Goal: Task Accomplishment & Management: Manage account settings

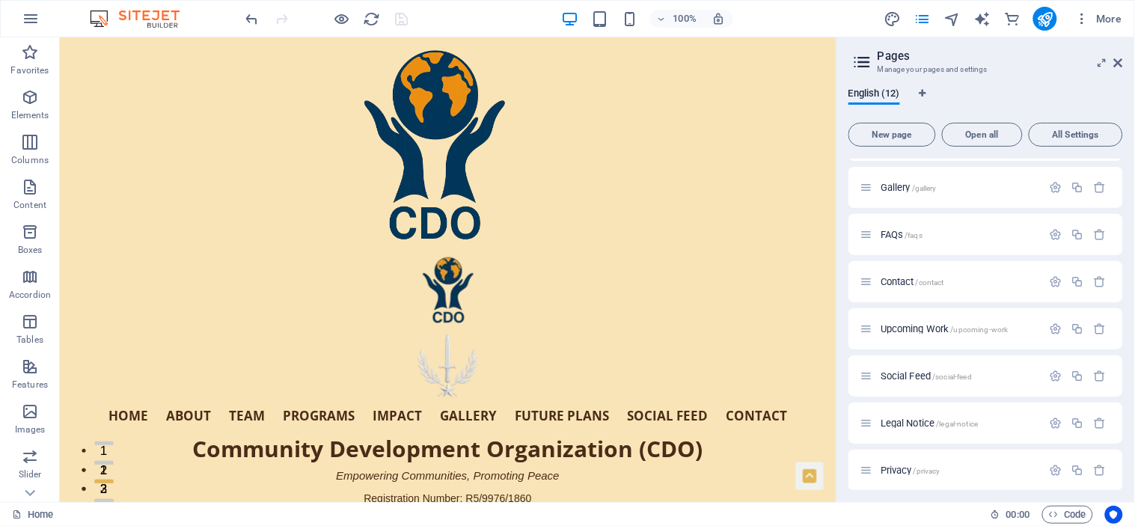
scroll to position [234, 0]
click at [1057, 317] on icon "button" at bounding box center [1056, 323] width 13 height 13
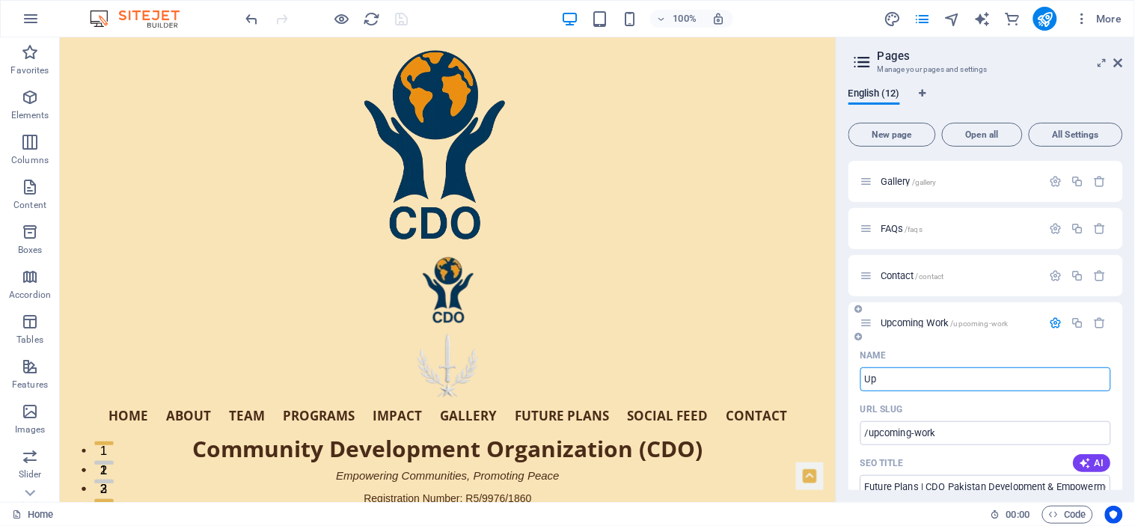
type input "U"
type input "/upcoming-wor"
type input "/"
type input "Future"
type input "/future"
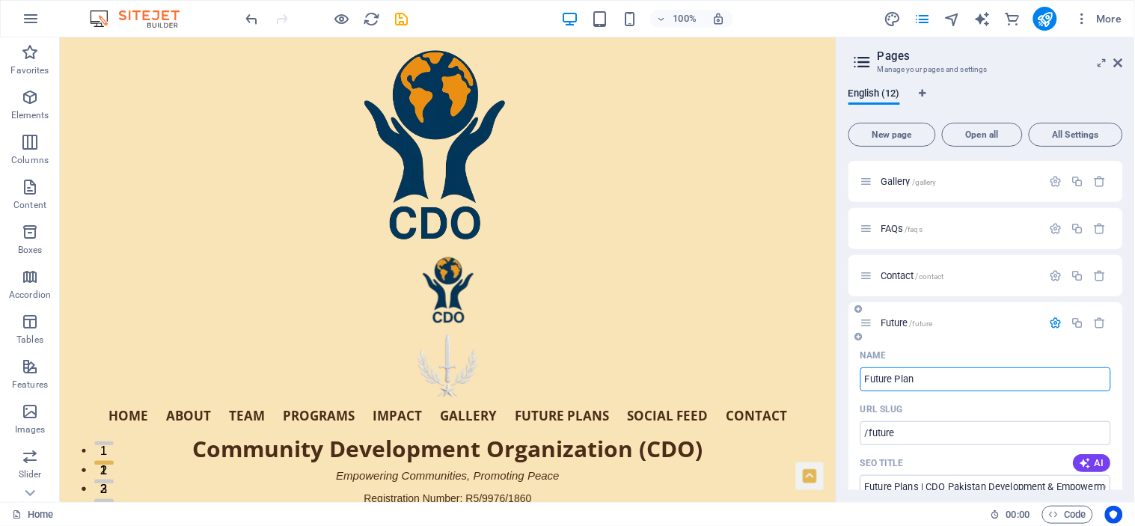
type input "Future Plans"
type input "/future-plan"
type input "Future Plans"
type input "/future-plans"
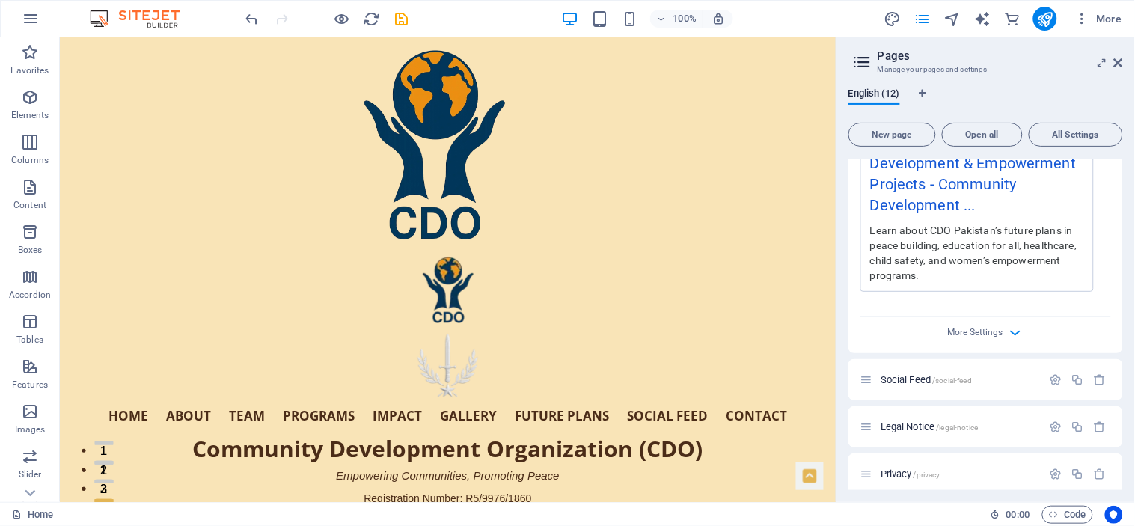
scroll to position [899, 0]
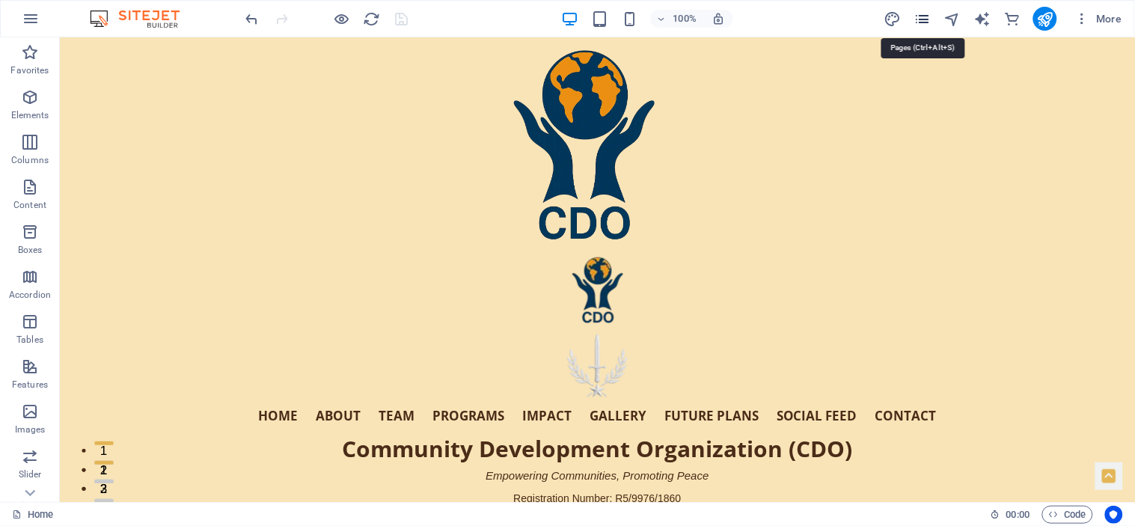
click at [924, 10] on icon "pages" at bounding box center [922, 18] width 17 height 17
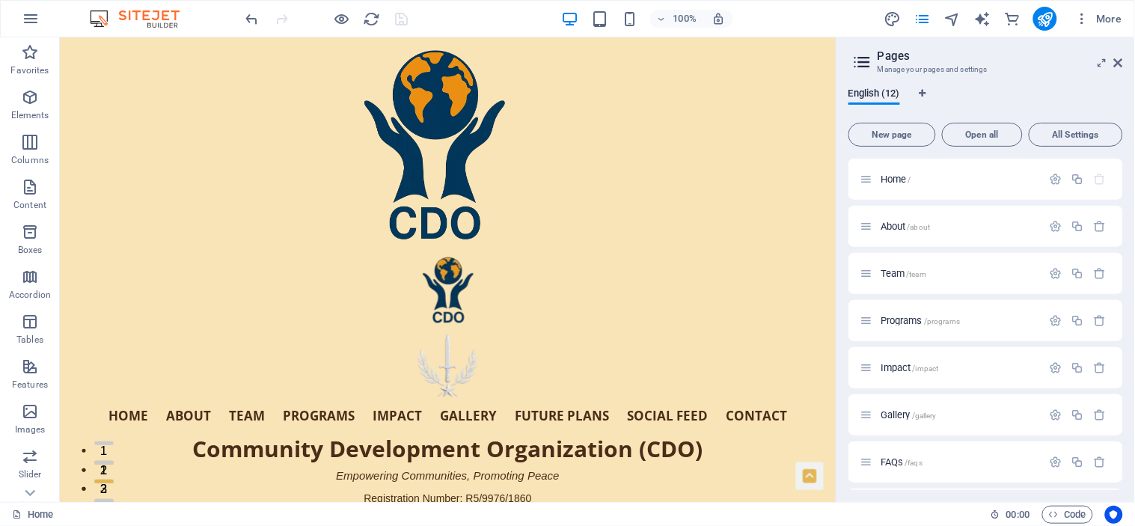
drag, startPoint x: 1120, startPoint y: 233, endPoint x: 1129, endPoint y: 332, distance: 99.1
click at [1129, 332] on div "English (12) New page Open all All Settings Home / About /about Team /team Prog…" at bounding box center [986, 289] width 299 height 426
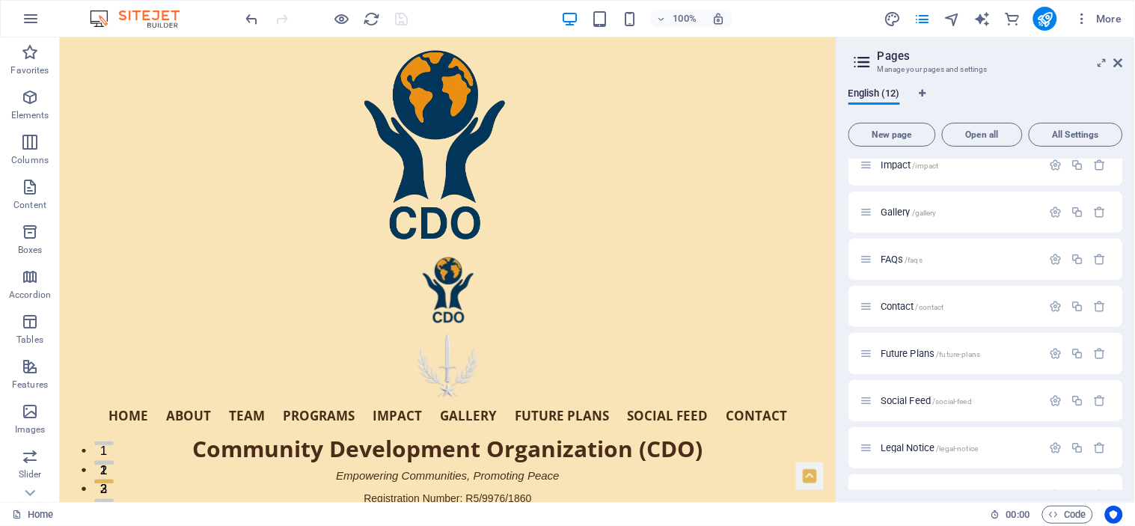
scroll to position [219, 0]
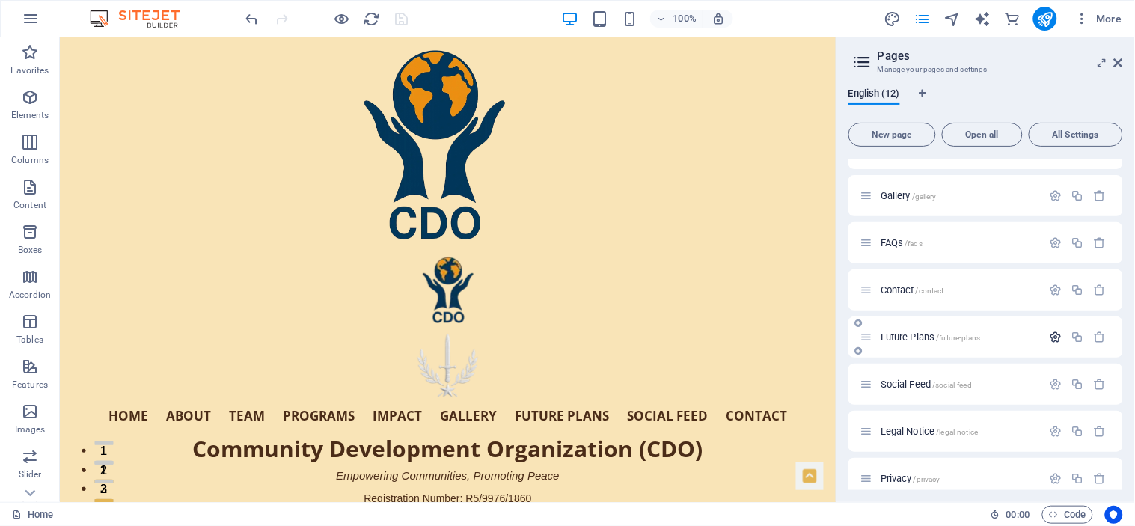
click at [1055, 335] on icon "button" at bounding box center [1056, 337] width 13 height 13
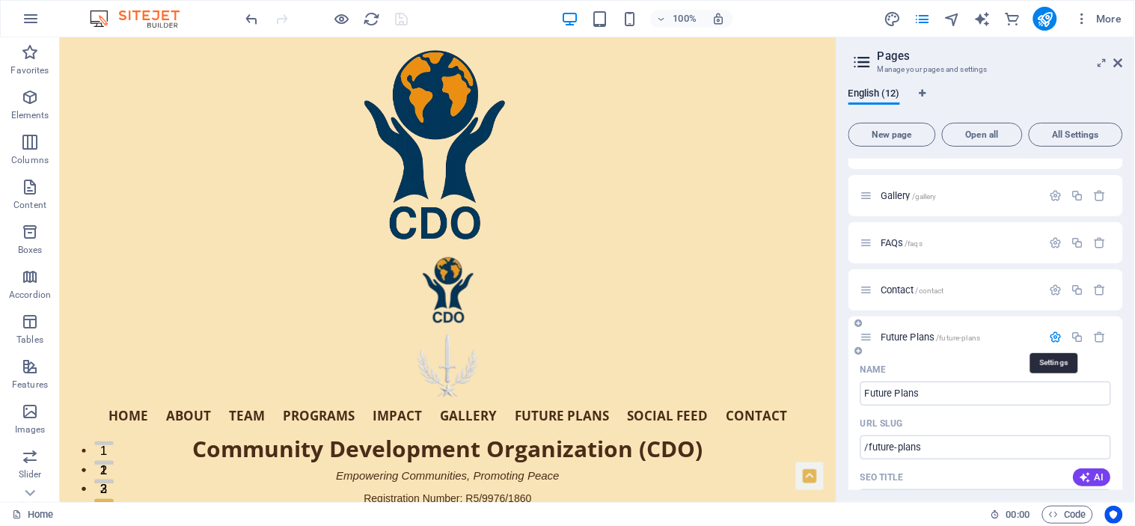
click at [1055, 335] on icon "button" at bounding box center [1056, 337] width 13 height 13
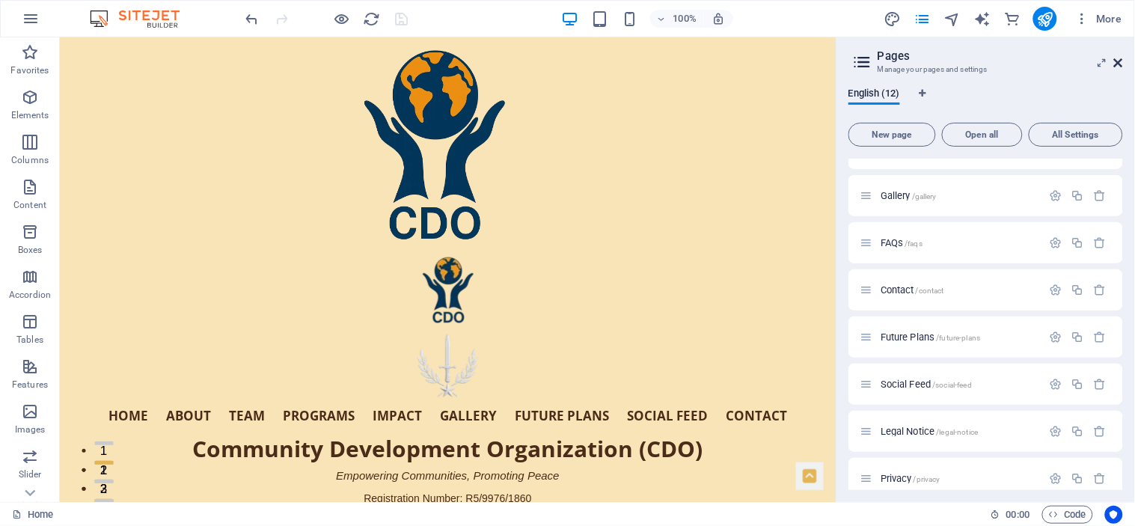
click at [1120, 58] on icon at bounding box center [1118, 63] width 9 height 12
